Goal: Task Accomplishment & Management: Complete application form

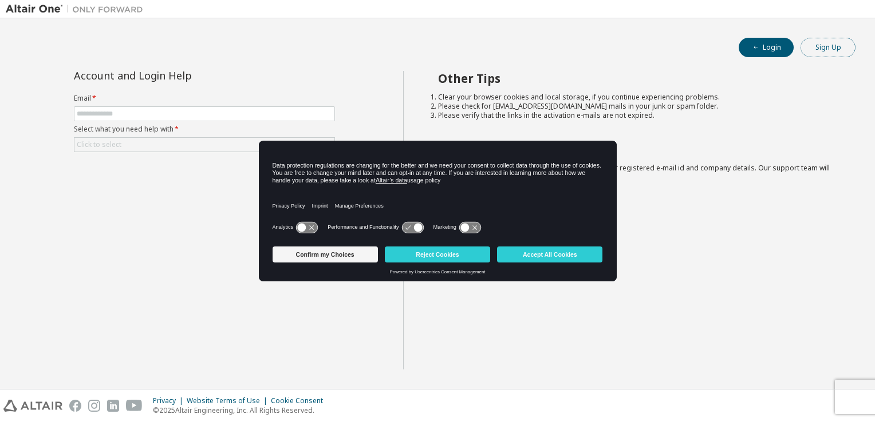
click at [824, 50] on button "Sign Up" at bounding box center [827, 47] width 55 height 19
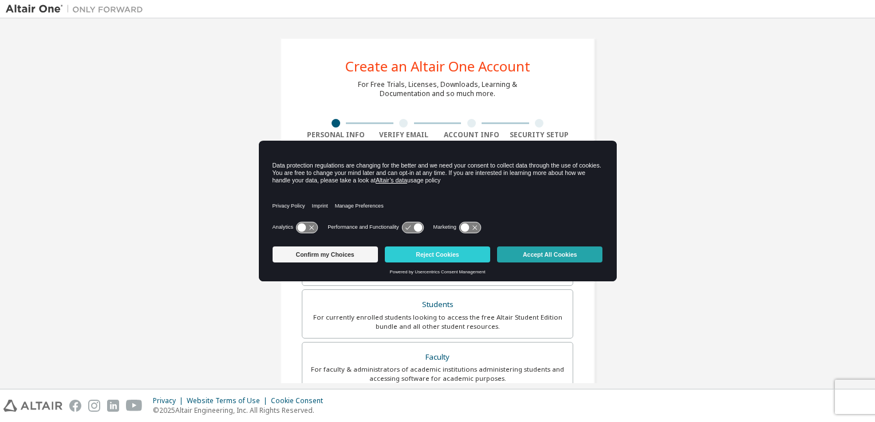
click at [531, 253] on button "Accept All Cookies" at bounding box center [549, 255] width 105 height 16
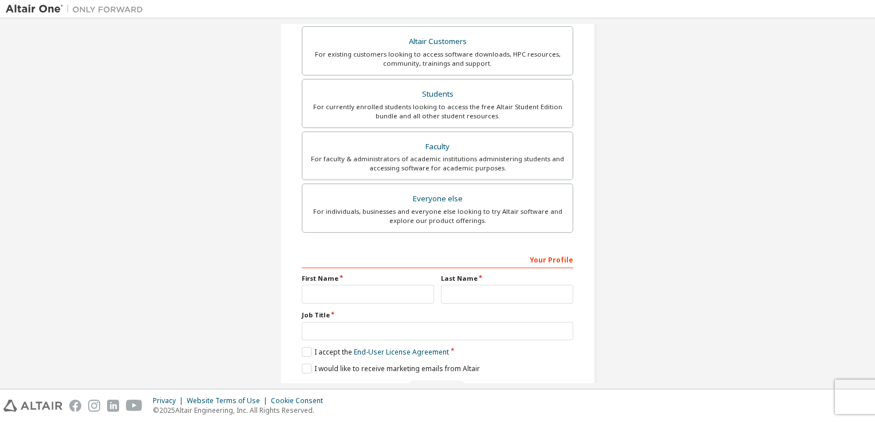
scroll to position [244, 0]
